Goal: Task Accomplishment & Management: Manage account settings

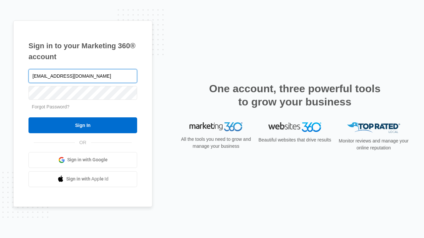
type input "[EMAIL_ADDRESS][DOMAIN_NAME]"
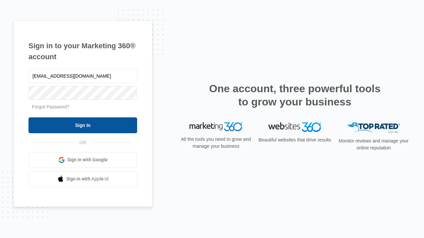
click at [83, 125] on input "Sign In" at bounding box center [82, 125] width 109 height 16
